Goal: Task Accomplishment & Management: Manage account settings

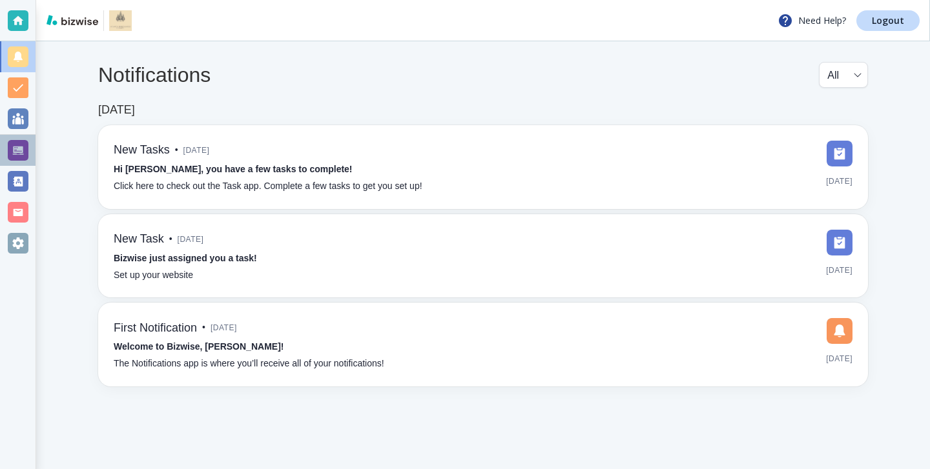
click at [14, 150] on div at bounding box center [18, 150] width 21 height 21
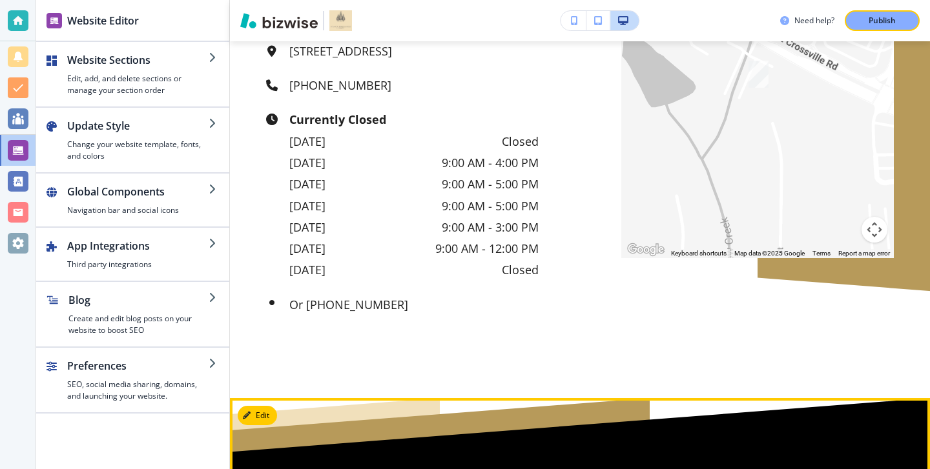
scroll to position [10891, 0]
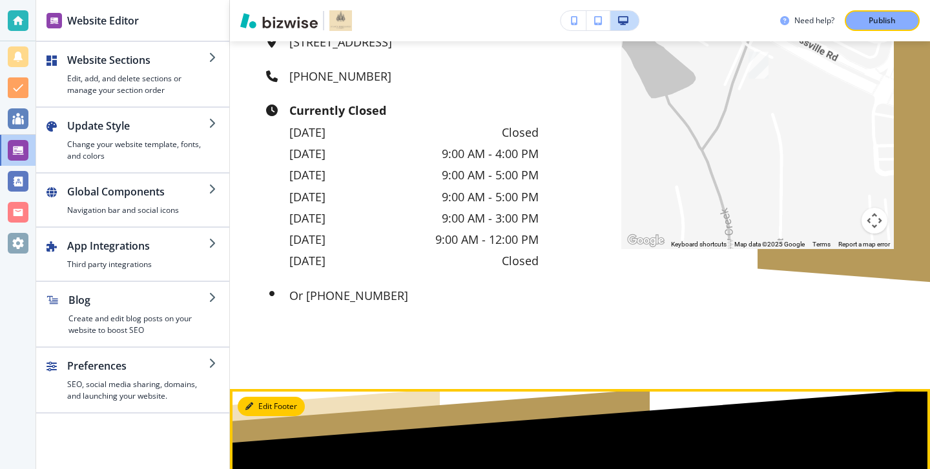
click at [262, 397] on button "Edit Footer" at bounding box center [271, 406] width 67 height 19
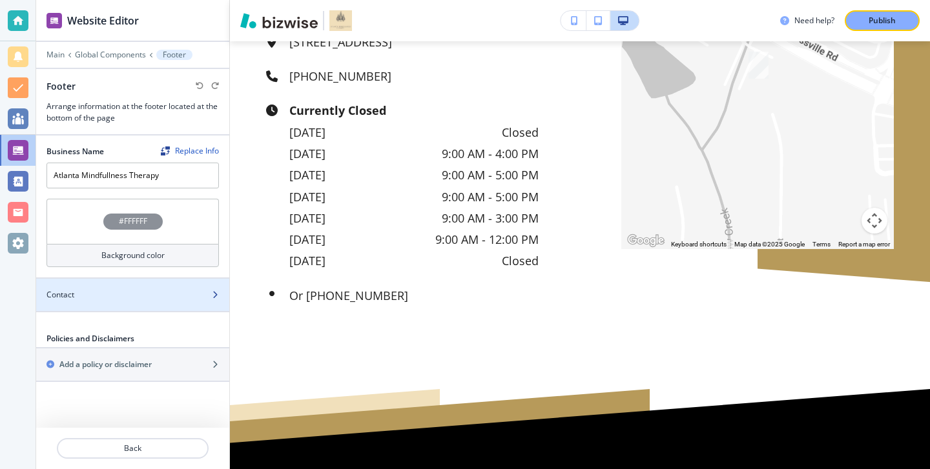
click at [173, 293] on div "Contact" at bounding box center [118, 295] width 165 height 12
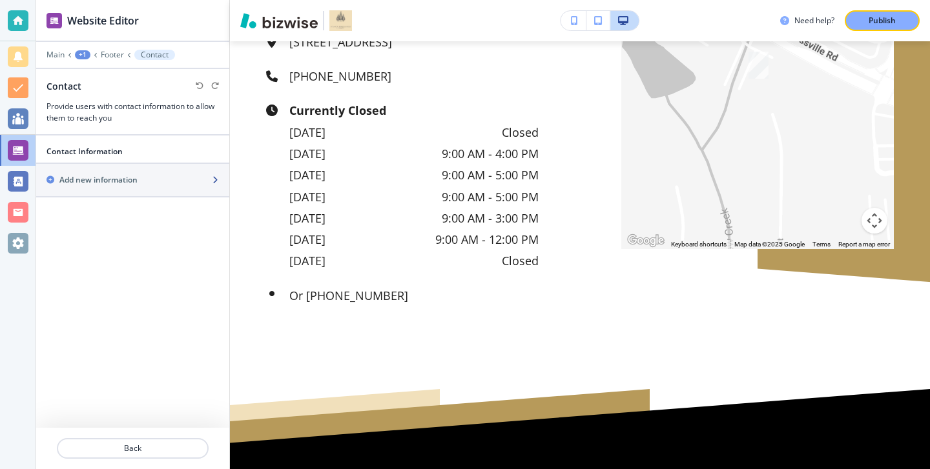
click at [163, 182] on div "Add new information" at bounding box center [118, 180] width 165 height 12
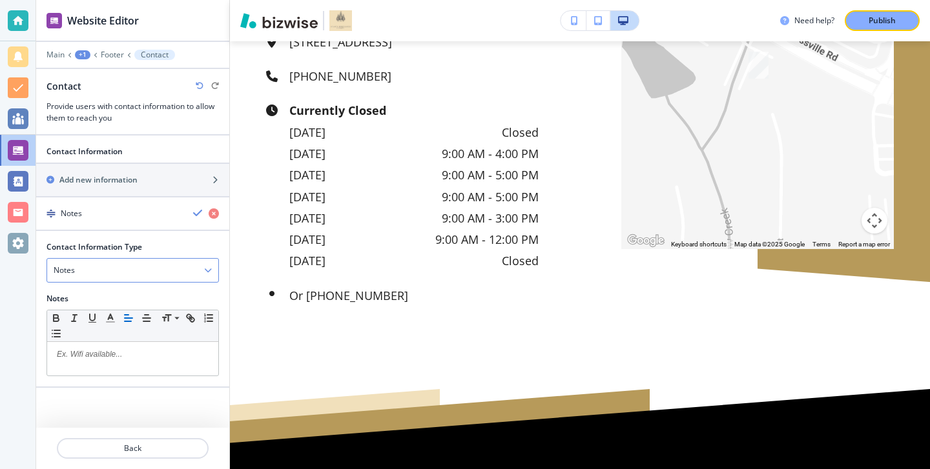
click at [154, 269] on div "Notes" at bounding box center [132, 270] width 171 height 23
click at [150, 239] on div at bounding box center [132, 236] width 193 height 10
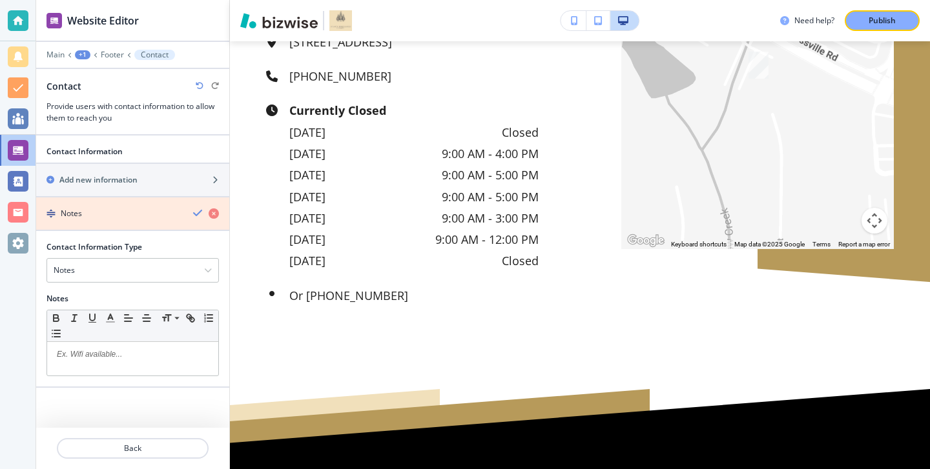
click at [217, 216] on icon "button" at bounding box center [214, 214] width 10 height 10
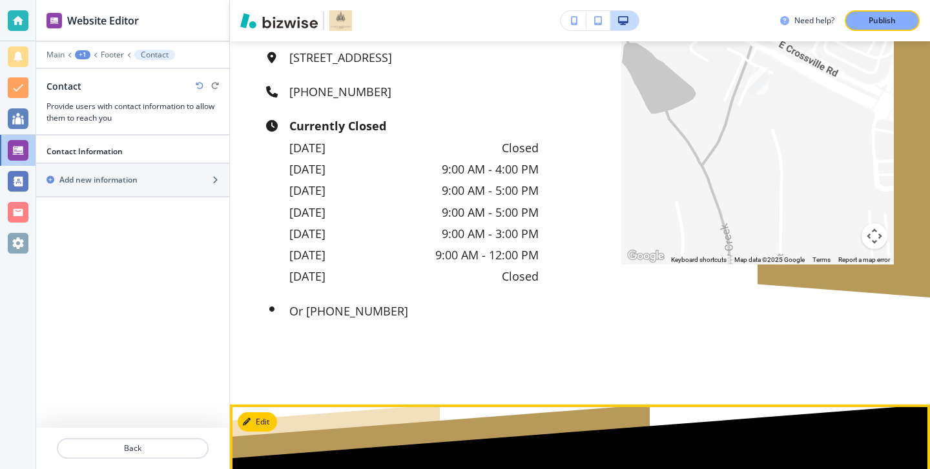
scroll to position [10876, 0]
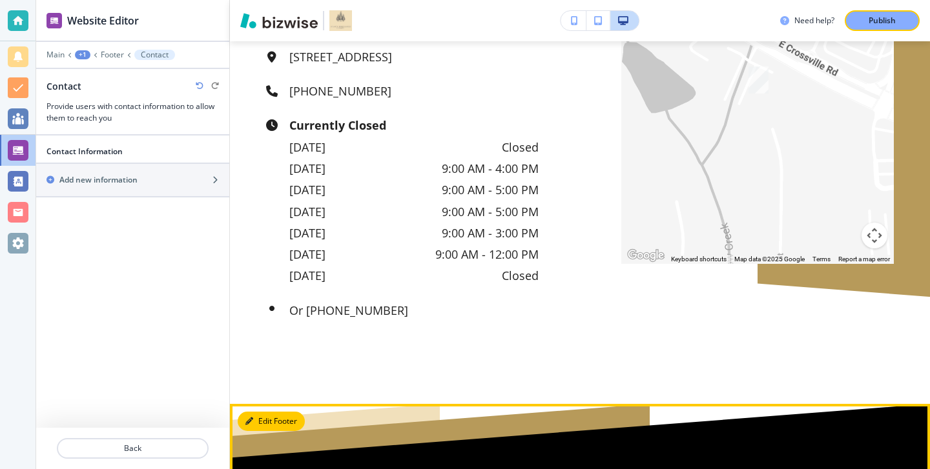
click at [263, 412] on button "Edit Footer" at bounding box center [271, 421] width 67 height 19
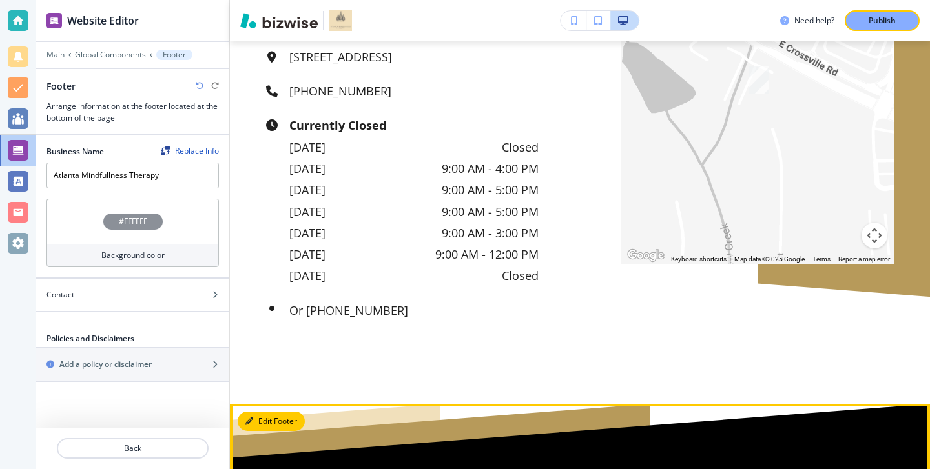
scroll to position [10891, 0]
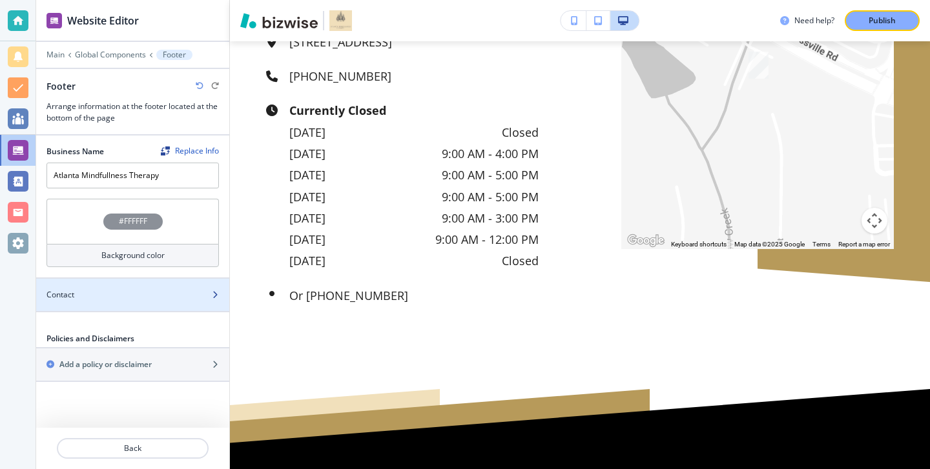
click at [187, 298] on div "Contact" at bounding box center [118, 295] width 165 height 12
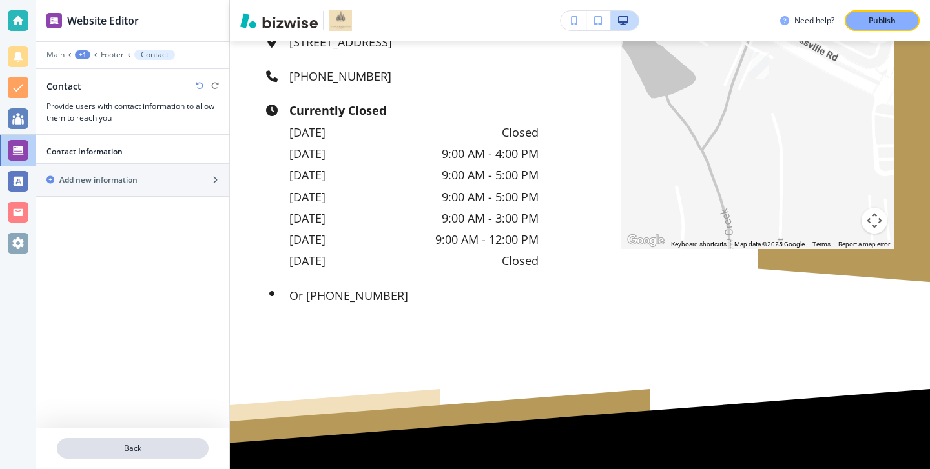
click at [183, 450] on p "Back" at bounding box center [132, 449] width 149 height 12
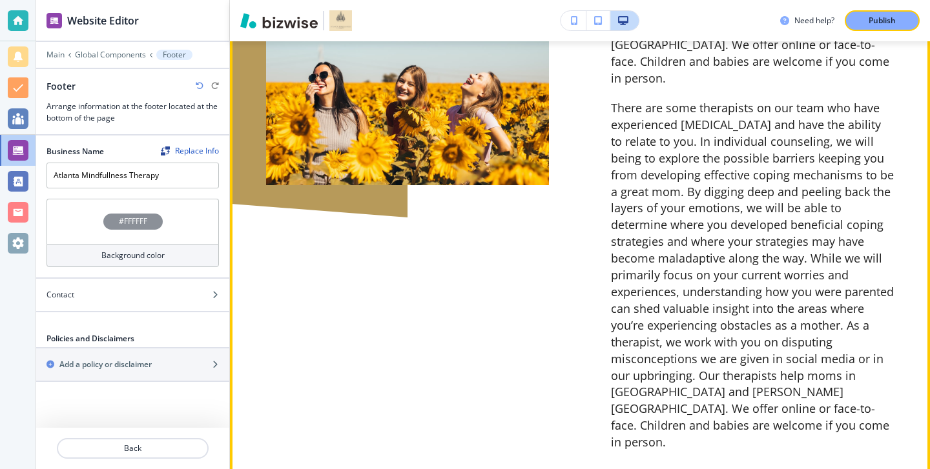
scroll to position [10159, 0]
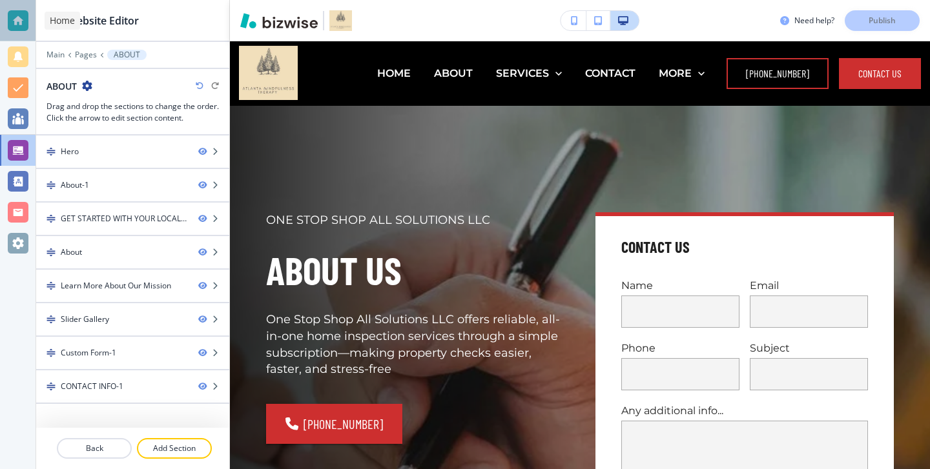
click at [14, 30] on div at bounding box center [18, 20] width 21 height 21
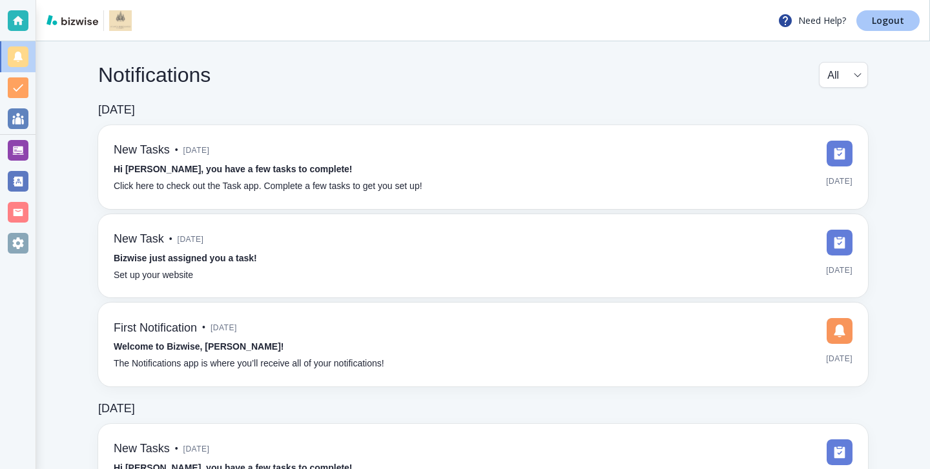
click at [898, 16] on p "Logout" at bounding box center [888, 20] width 32 height 9
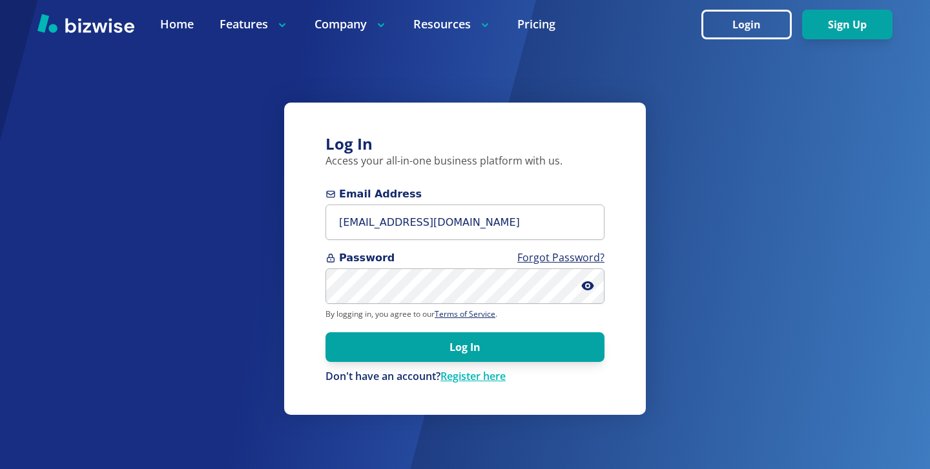
type input "[EMAIL_ADDRESS][DOMAIN_NAME]"
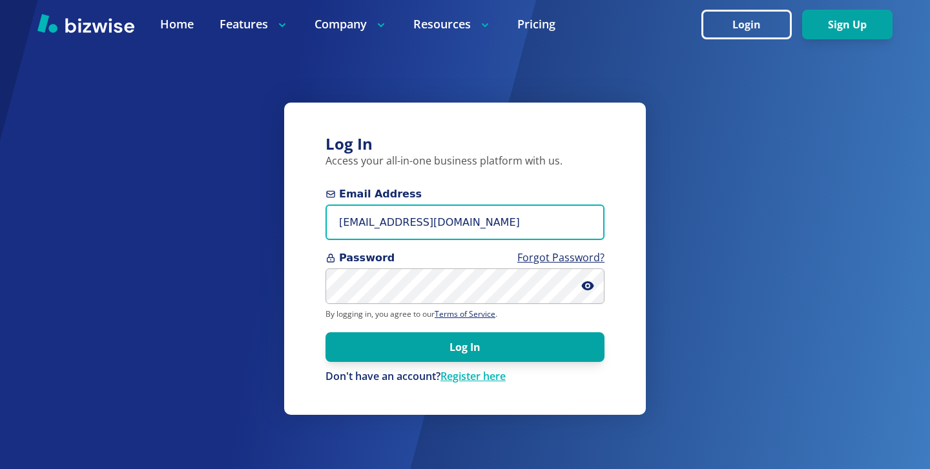
drag, startPoint x: 495, startPoint y: 219, endPoint x: 258, endPoint y: 209, distance: 237.8
click at [258, 209] on div "Log In Access your all-in-one business platform with us. Email Address [EMAIL_A…" at bounding box center [465, 234] width 930 height 469
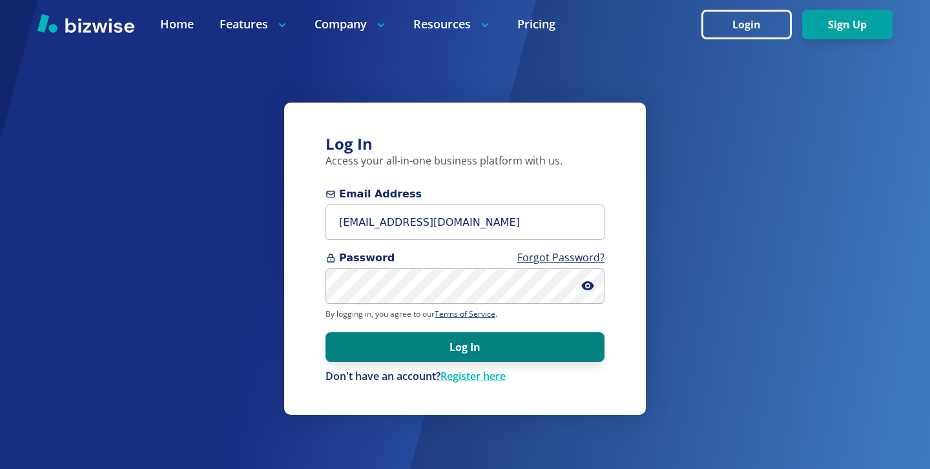
click at [452, 334] on button "Log In" at bounding box center [464, 348] width 279 height 30
